Goal: Browse casually

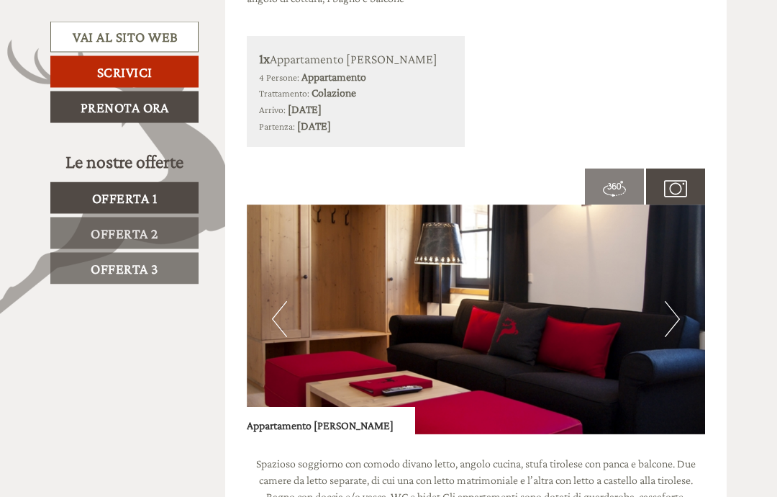
scroll to position [806, 0]
click at [672, 315] on button "Next" at bounding box center [672, 319] width 15 height 36
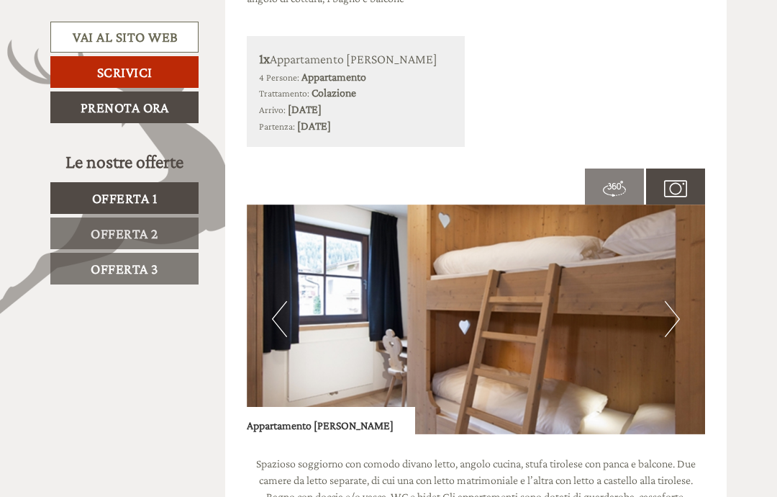
click at [669, 308] on button "Next" at bounding box center [672, 319] width 15 height 36
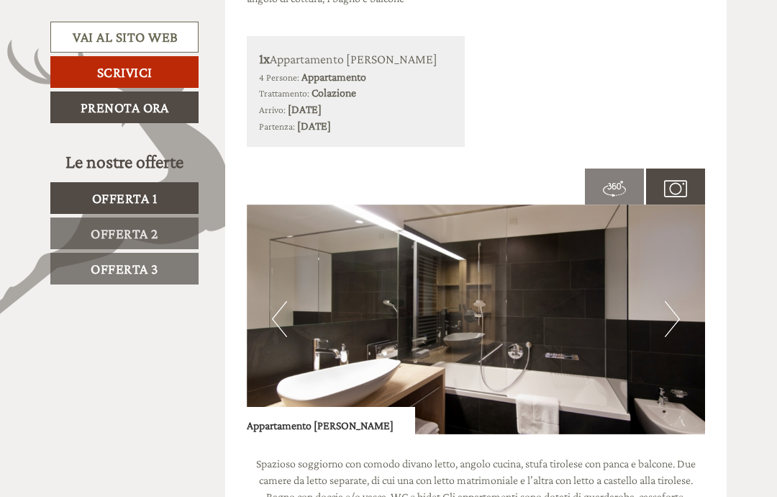
click at [672, 304] on button "Next" at bounding box center [672, 319] width 15 height 36
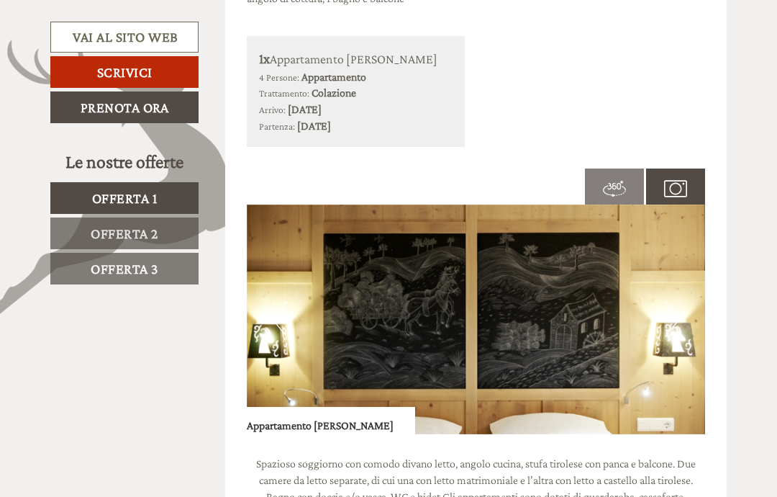
click at [667, 308] on button "Next" at bounding box center [672, 319] width 15 height 36
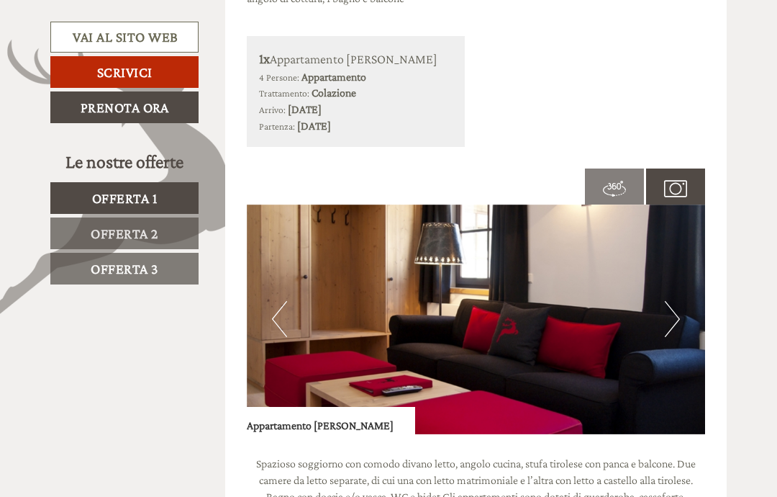
click at [667, 312] on button "Next" at bounding box center [672, 319] width 15 height 36
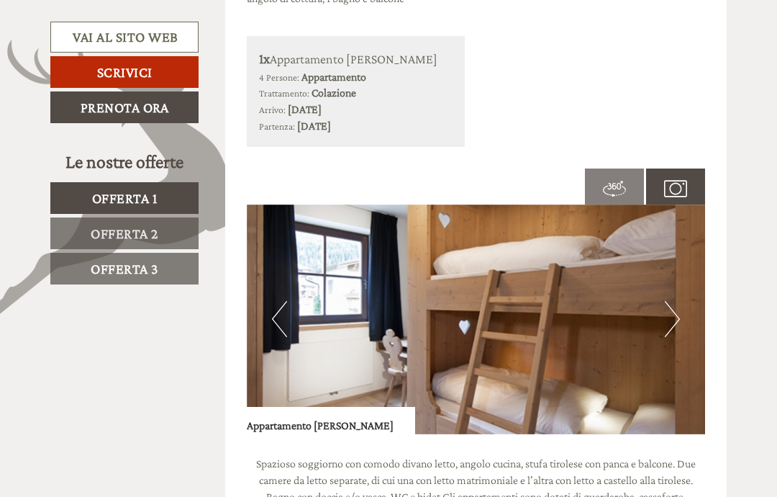
click at [684, 311] on img at bounding box center [476, 319] width 459 height 230
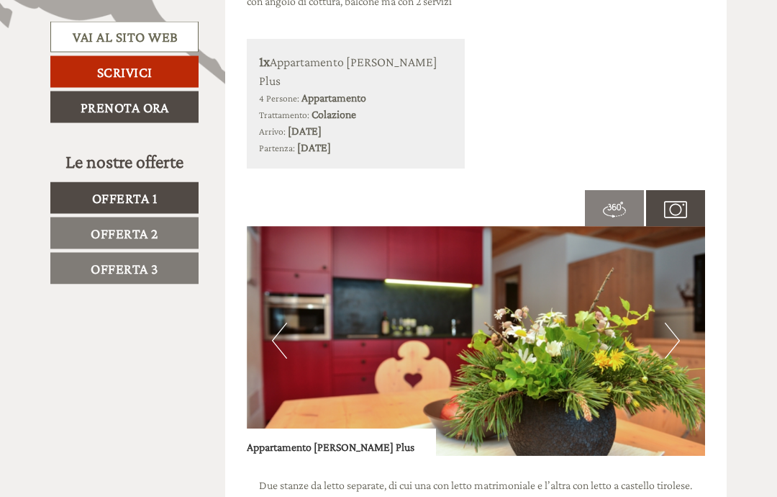
scroll to position [1853, 0]
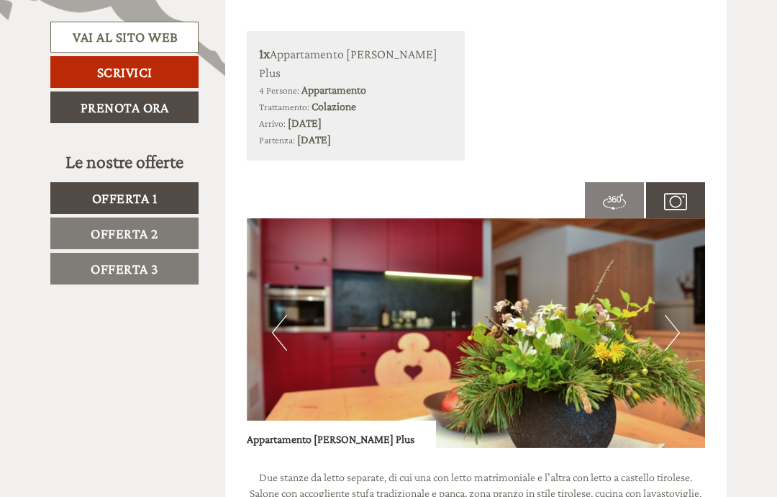
click at [676, 315] on button "Next" at bounding box center [672, 333] width 15 height 36
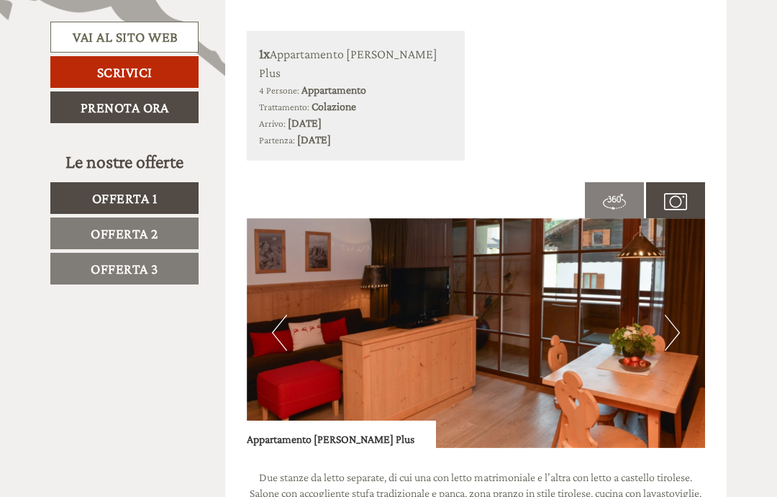
click at [672, 315] on button "Next" at bounding box center [672, 333] width 15 height 36
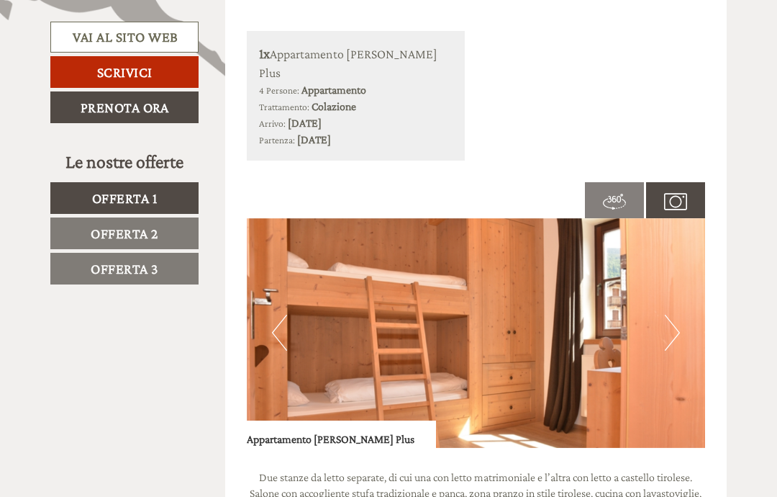
click at [281, 315] on button "Previous" at bounding box center [279, 333] width 15 height 36
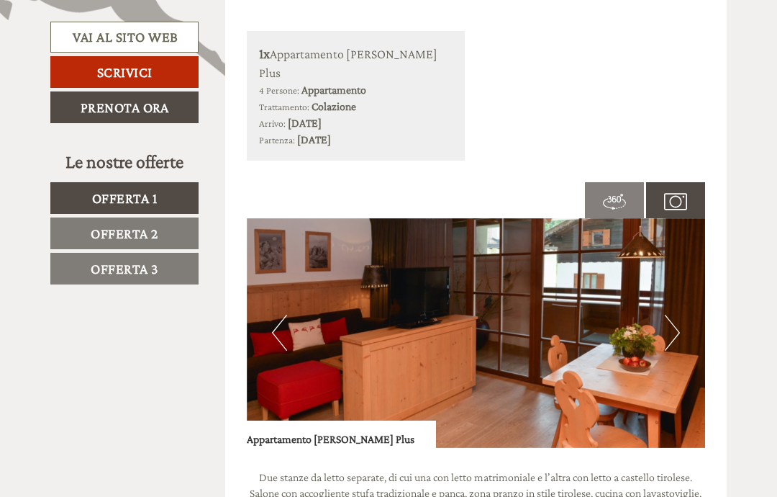
click at [674, 315] on button "Next" at bounding box center [672, 333] width 15 height 36
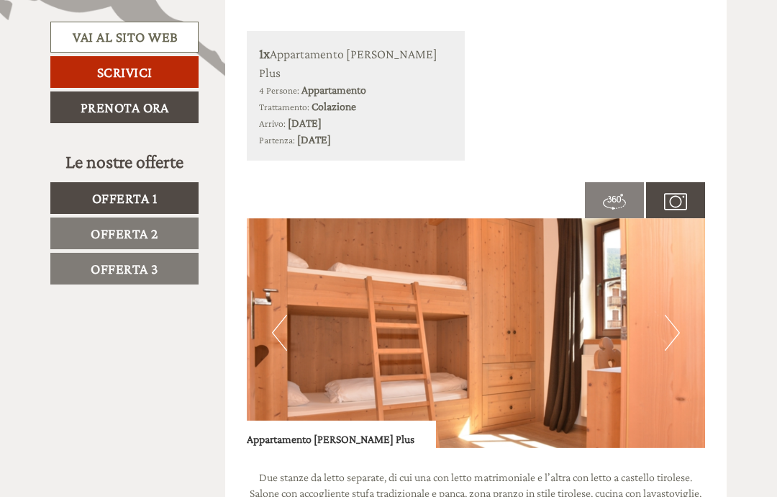
click at [682, 281] on img at bounding box center [476, 333] width 459 height 230
click at [272, 315] on button "Previous" at bounding box center [279, 333] width 15 height 36
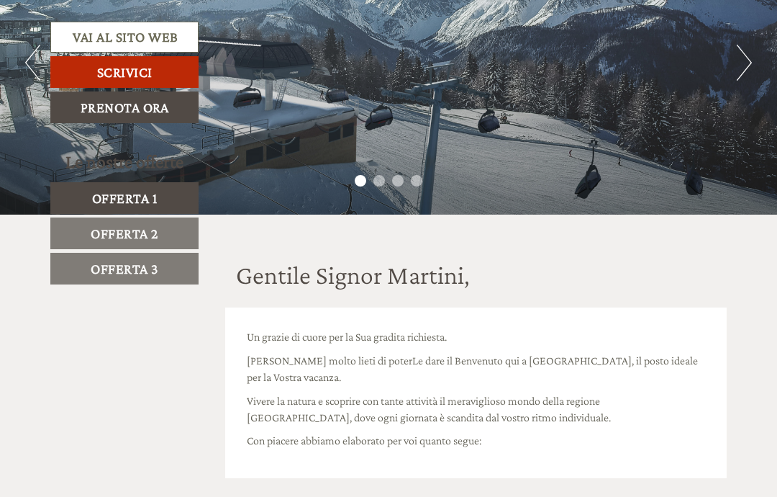
scroll to position [0, 0]
